Goal: Navigation & Orientation: Go to known website

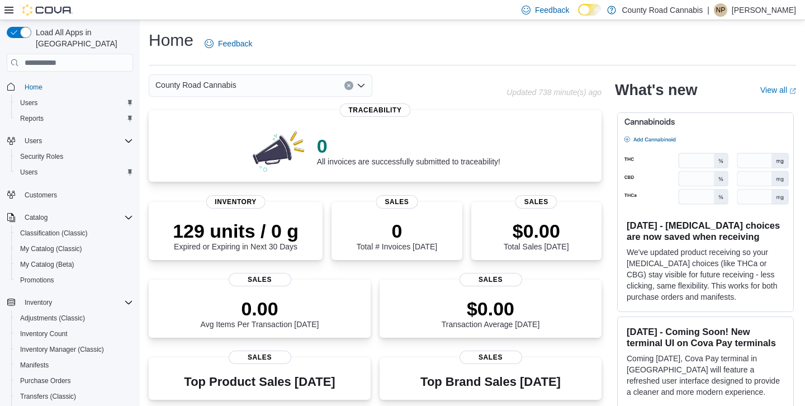
scroll to position [254, 0]
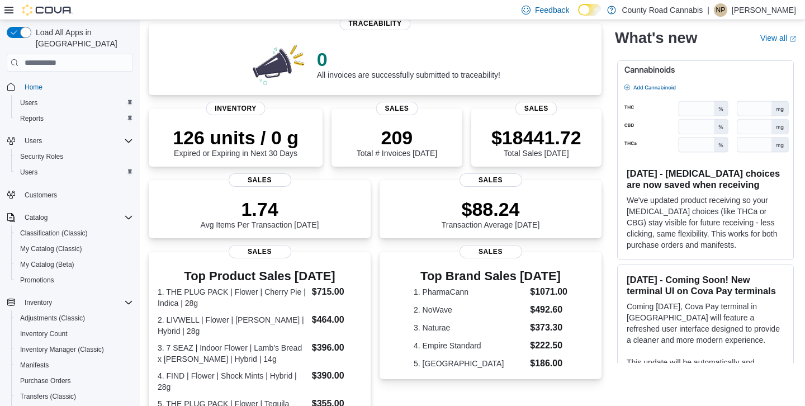
scroll to position [86, 0]
